Goal: Task Accomplishment & Management: Manage account settings

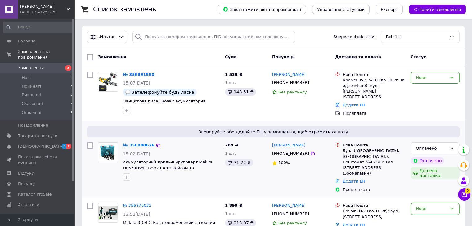
scroll to position [31, 0]
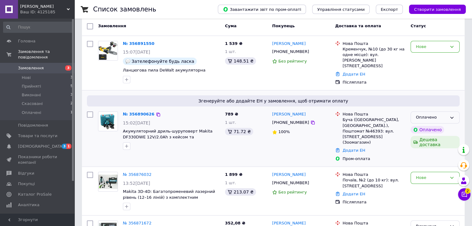
click at [441, 115] on div "Оплачено" at bounding box center [431, 117] width 31 height 7
click at [431, 127] on li "Прийнято" at bounding box center [435, 130] width 48 height 11
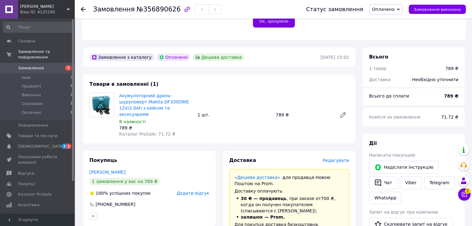
scroll to position [248, 0]
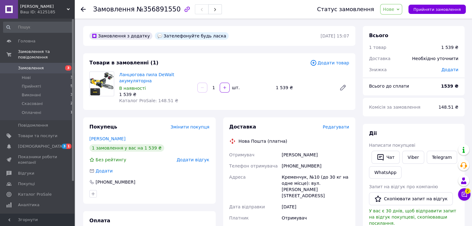
click at [36, 65] on span "Замовлення" at bounding box center [31, 68] width 26 height 6
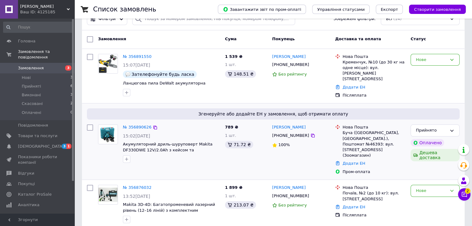
scroll to position [93, 0]
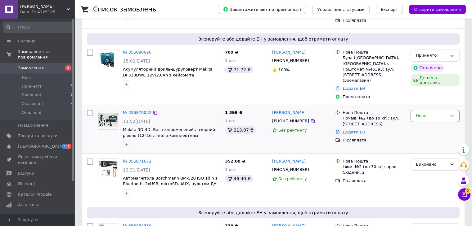
click at [124, 142] on icon "button" at bounding box center [126, 144] width 5 height 5
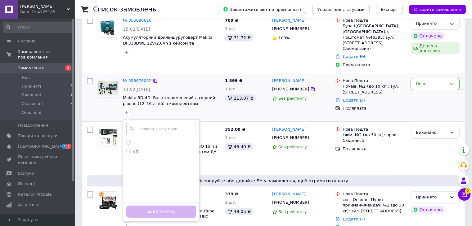
scroll to position [155, 0]
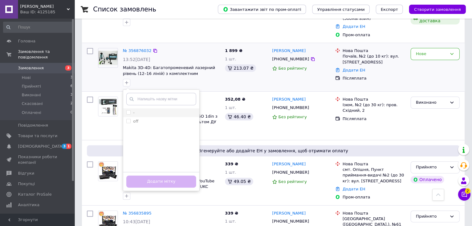
click at [132, 110] on label "-" at bounding box center [130, 113] width 8 height 6
click at [130, 110] on input "-" at bounding box center [128, 112] width 4 height 4
click at [124, 109] on li "-" at bounding box center [161, 113] width 76 height 9
checkbox input "true"
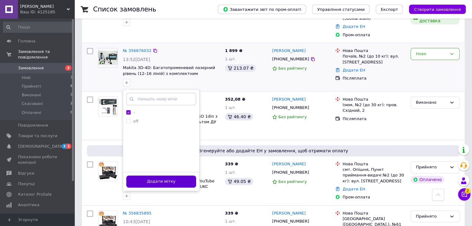
click at [153, 176] on button "Додати мітку" at bounding box center [161, 182] width 70 height 12
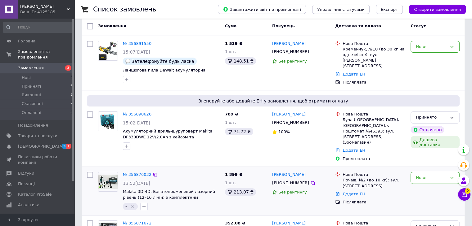
scroll to position [0, 0]
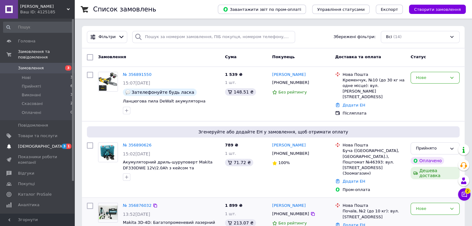
click at [30, 144] on span "[DEMOGRAPHIC_DATA]" at bounding box center [41, 147] width 46 height 6
